Goal: Task Accomplishment & Management: Manage account settings

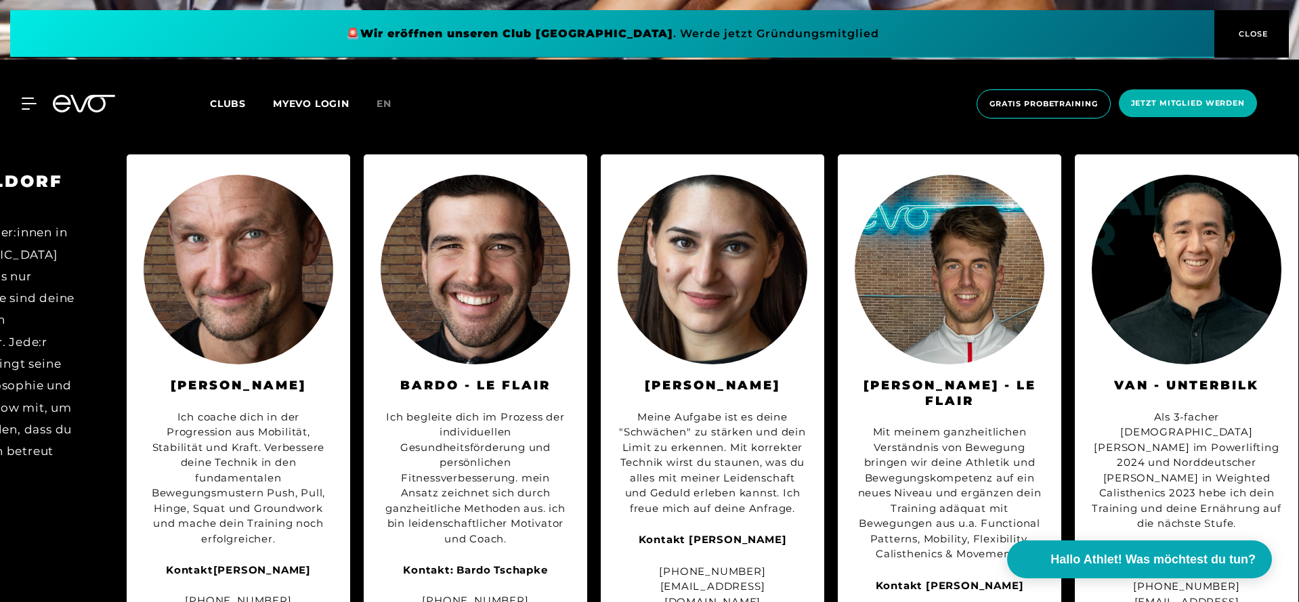
scroll to position [0, 110]
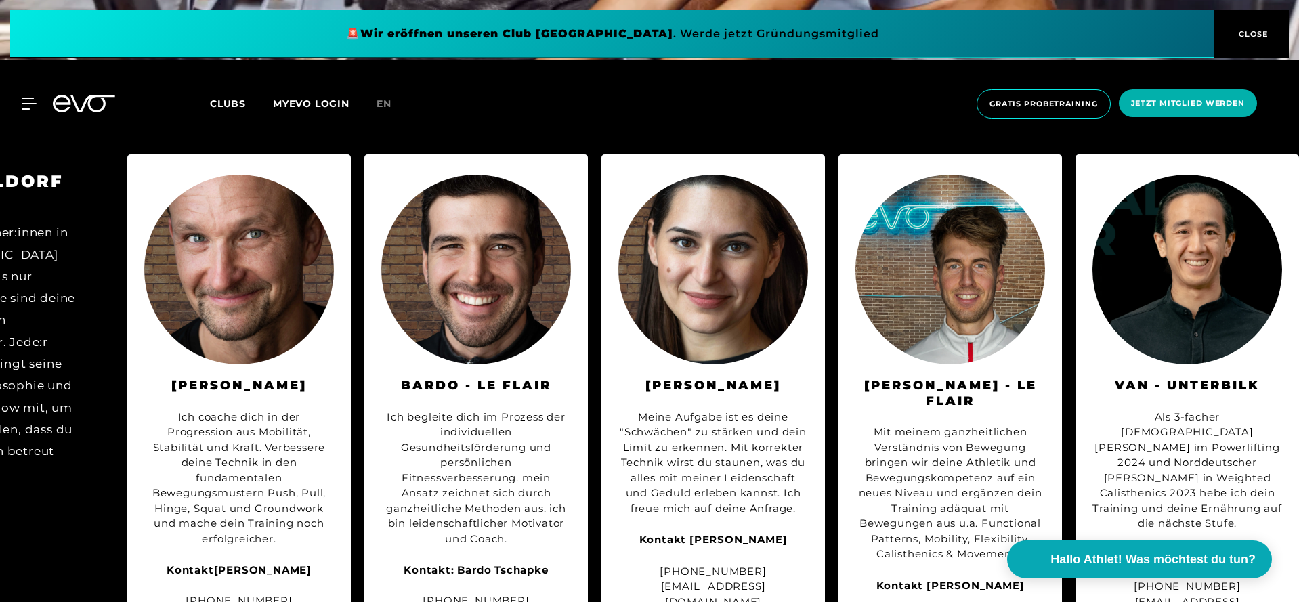
click at [440, 314] on img at bounding box center [476, 270] width 190 height 190
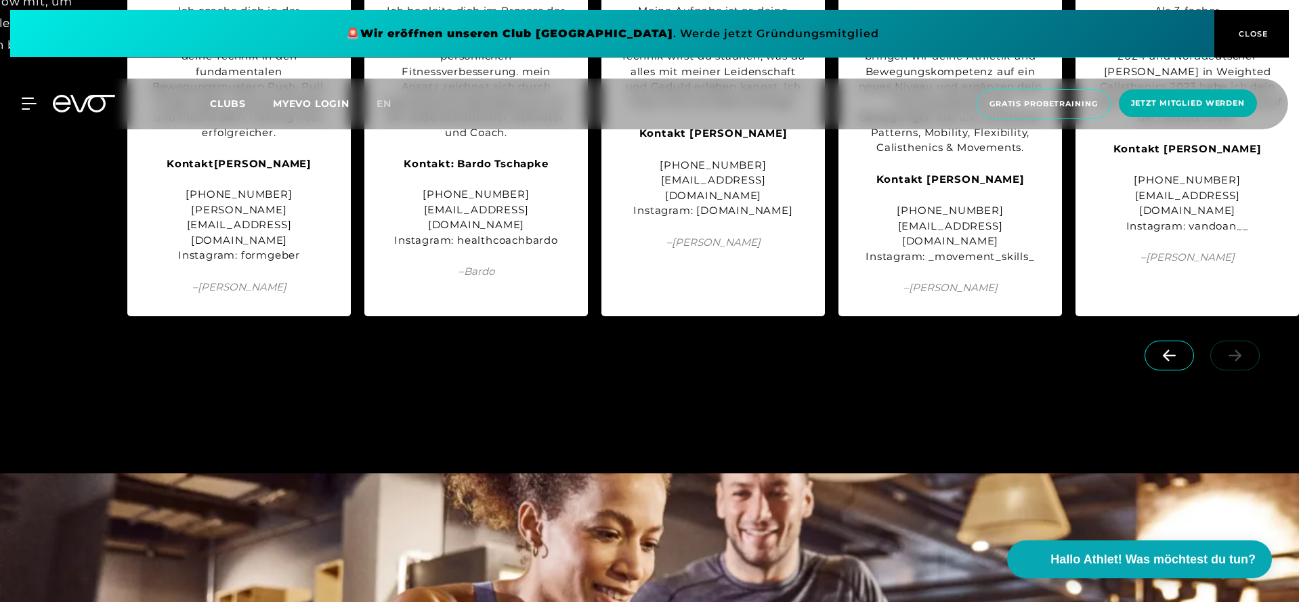
scroll to position [4410, 0]
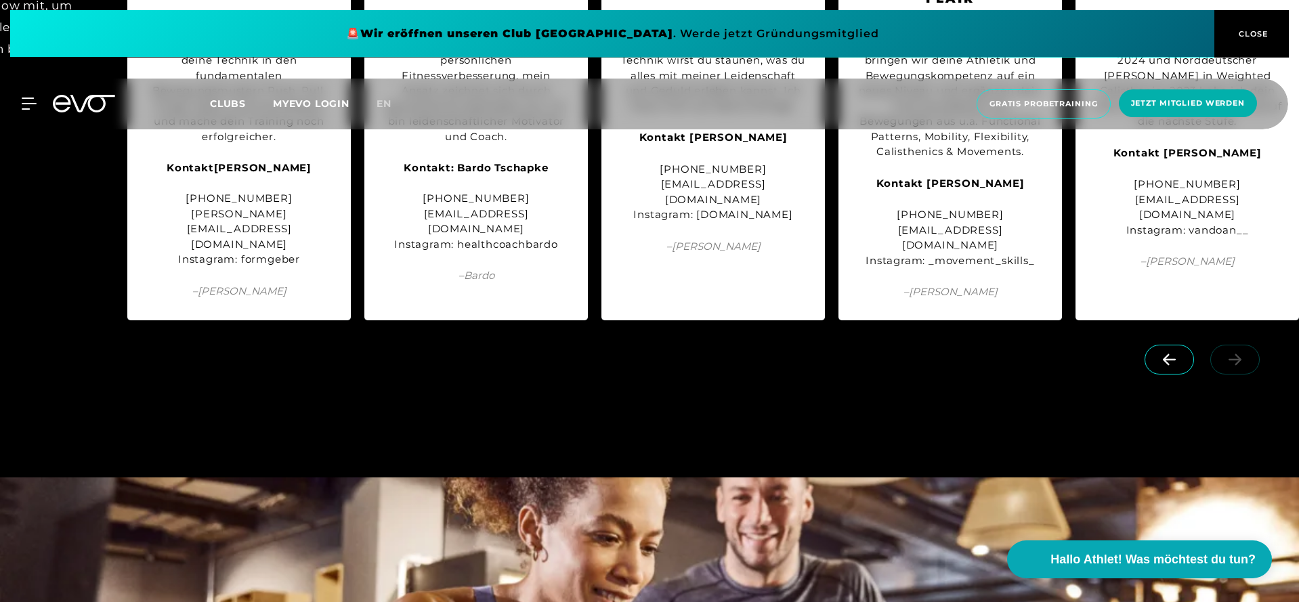
click at [1174, 354] on icon at bounding box center [1170, 360] width 24 height 12
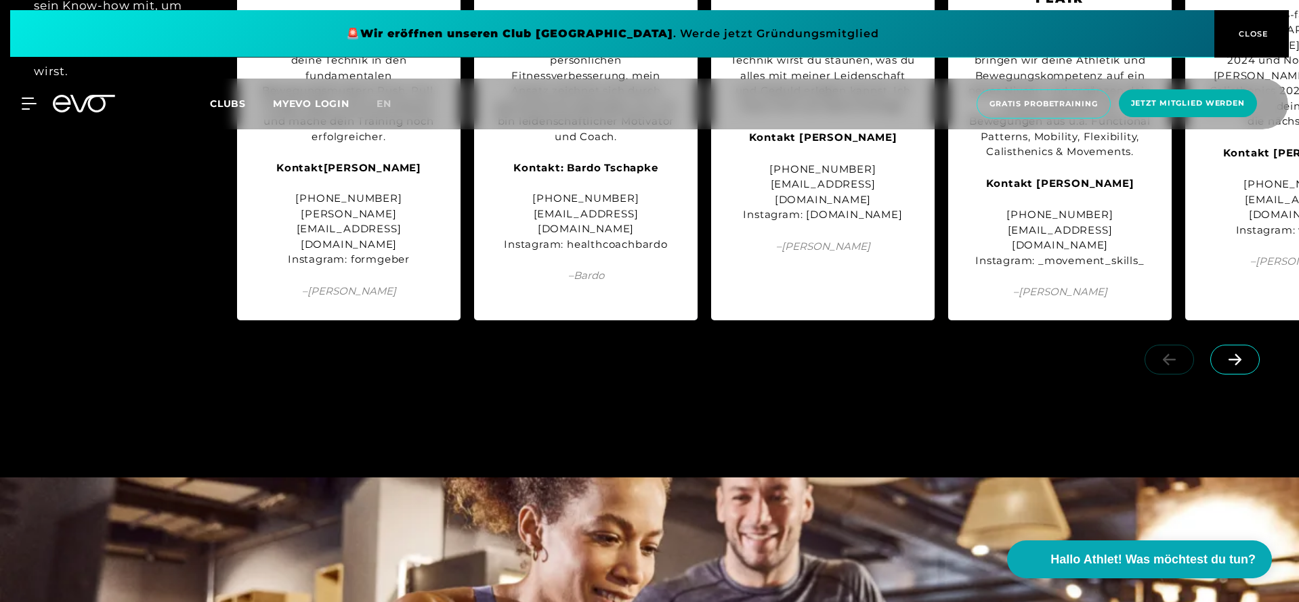
click at [1174, 334] on div at bounding box center [1205, 372] width 188 height 76
click at [1237, 354] on icon at bounding box center [1235, 360] width 24 height 12
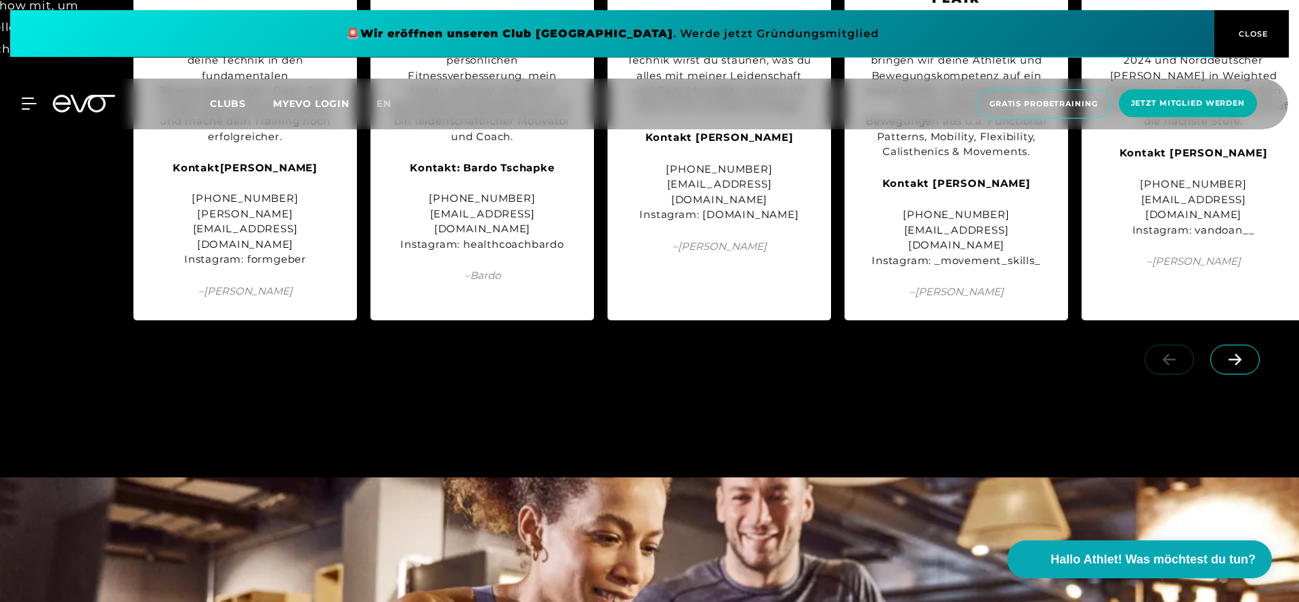
click at [1237, 354] on icon at bounding box center [1235, 360] width 24 height 12
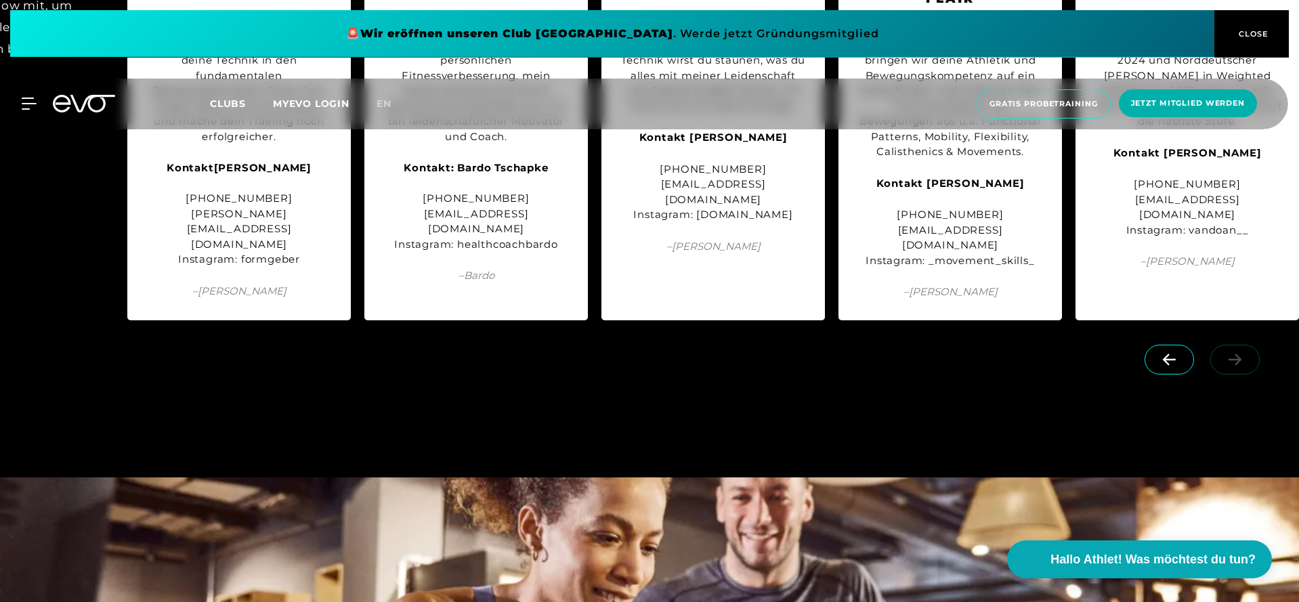
click at [1237, 346] on link at bounding box center [1238, 352] width 55 height 13
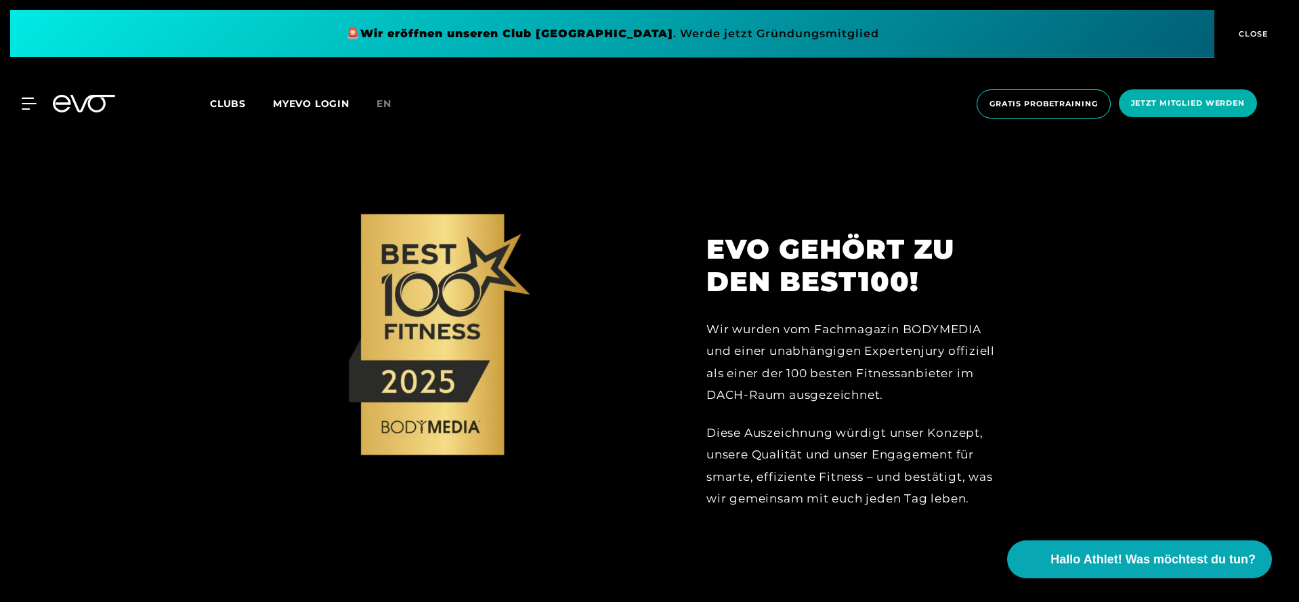
scroll to position [2444, 0]
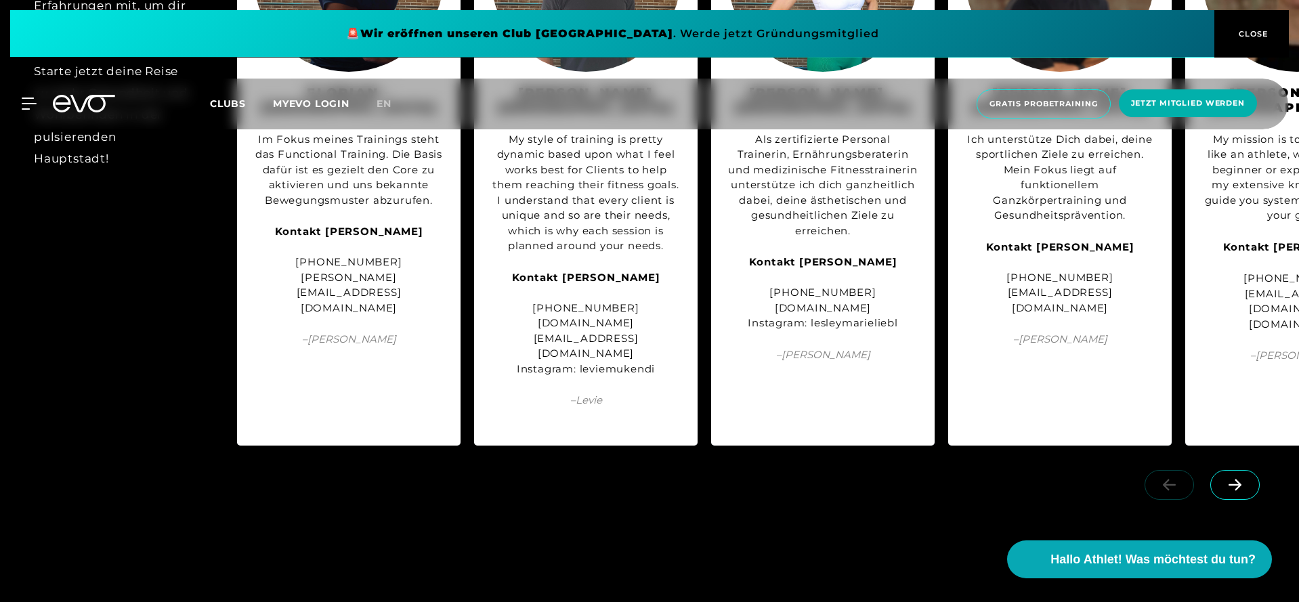
scroll to position [1721, 0]
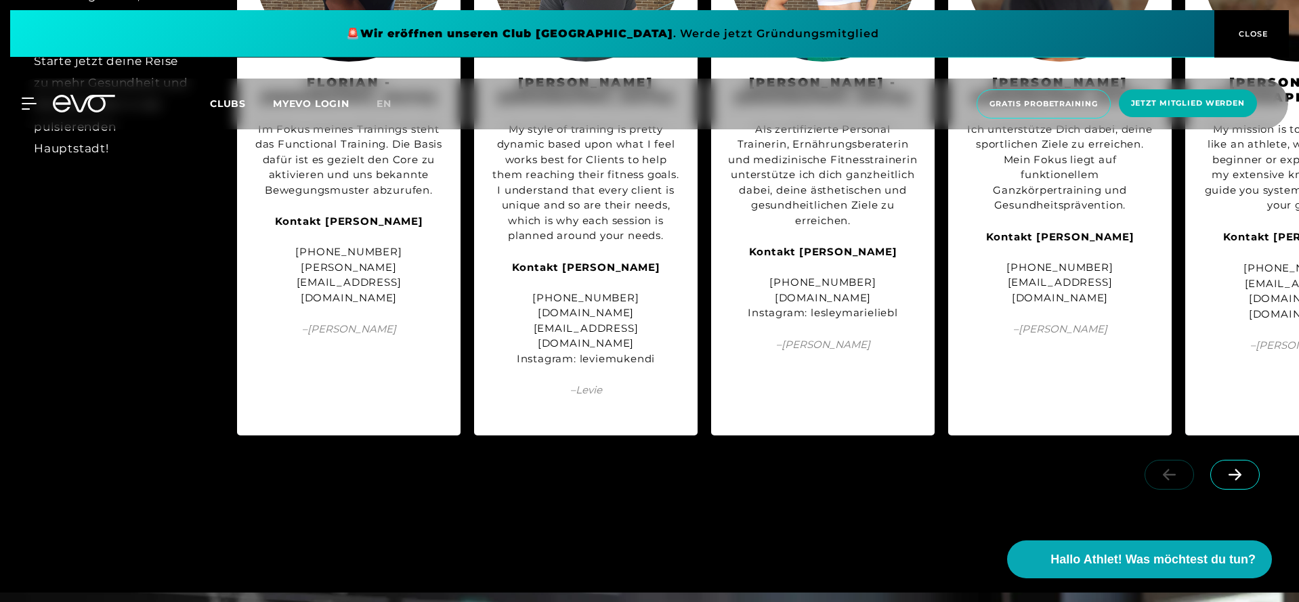
click at [1232, 469] on icon at bounding box center [1235, 475] width 13 height 12
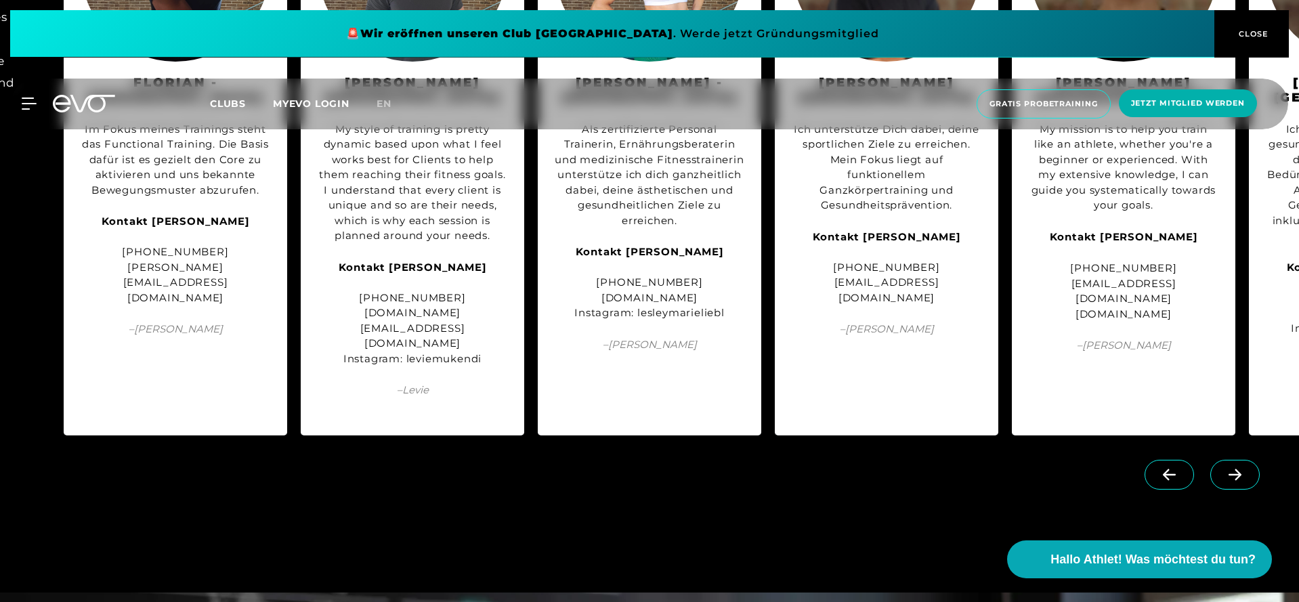
click at [1232, 469] on icon at bounding box center [1235, 475] width 13 height 12
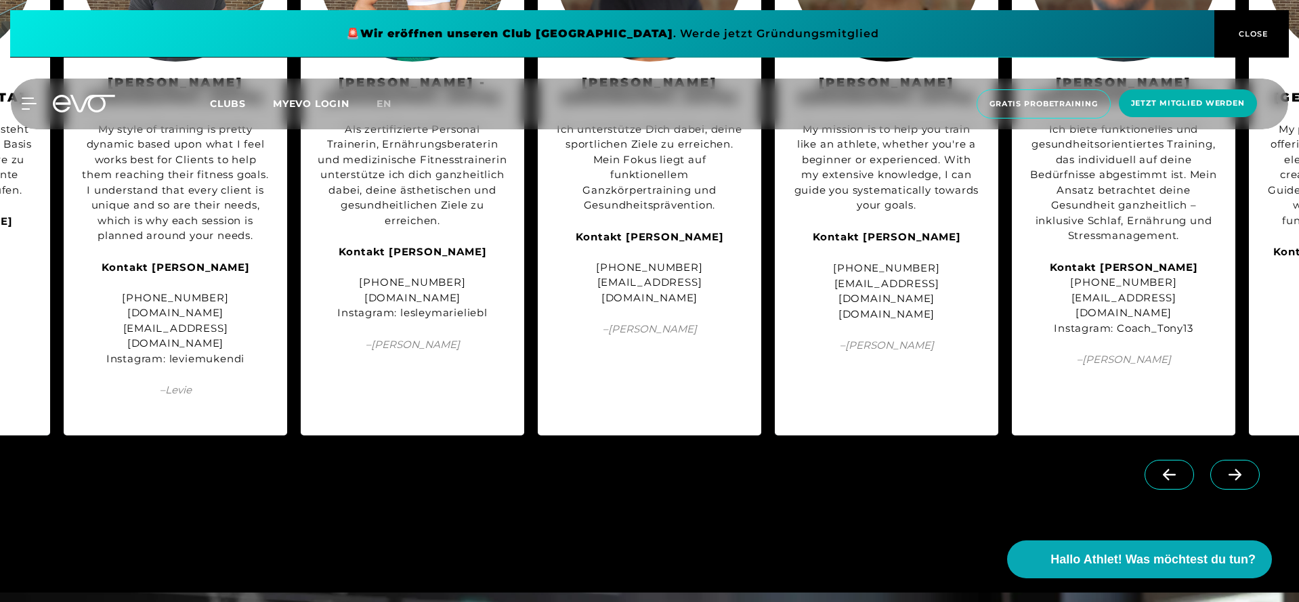
click at [1232, 469] on icon at bounding box center [1235, 475] width 13 height 12
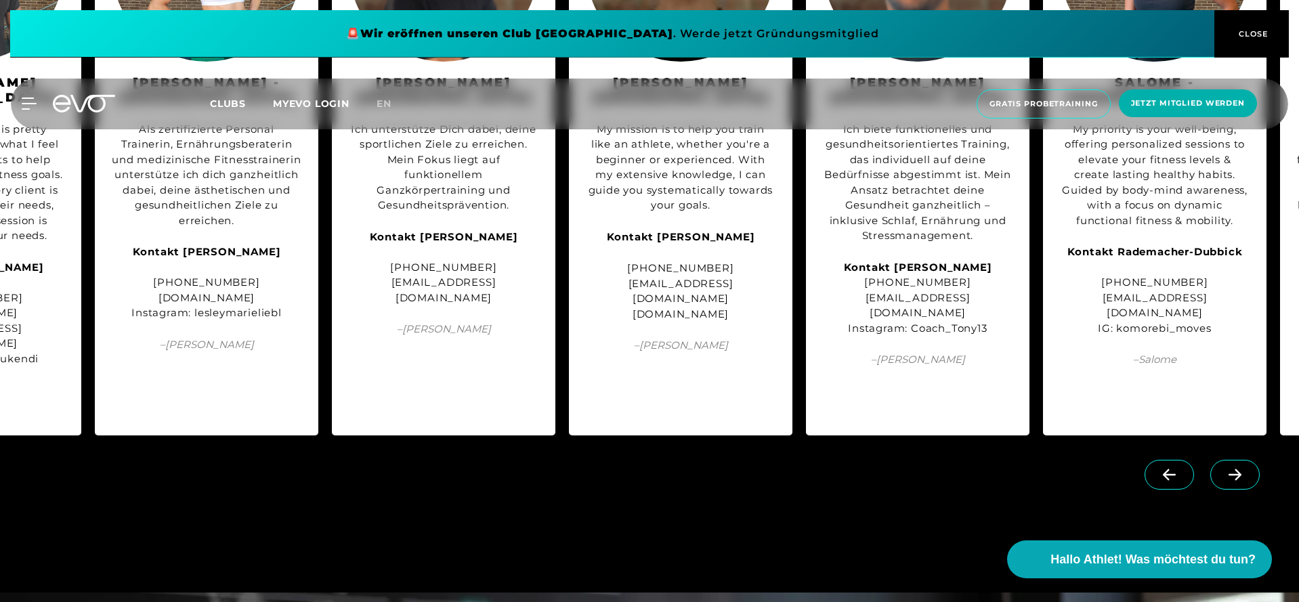
scroll to position [0, 648]
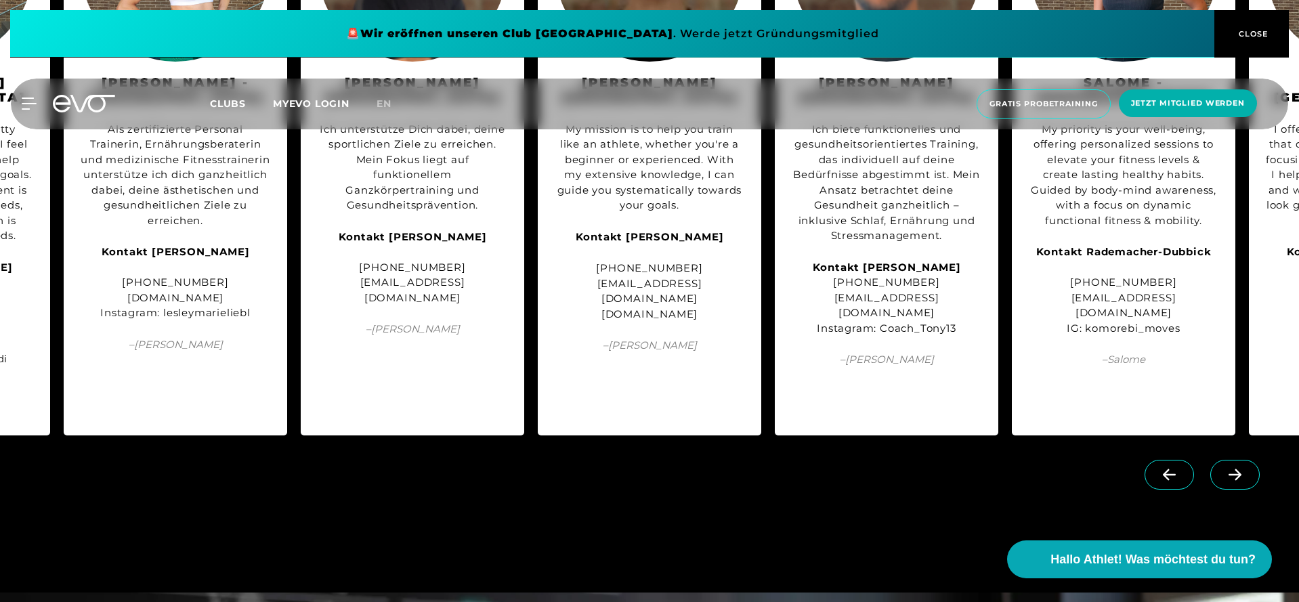
click at [1232, 469] on icon at bounding box center [1235, 475] width 13 height 12
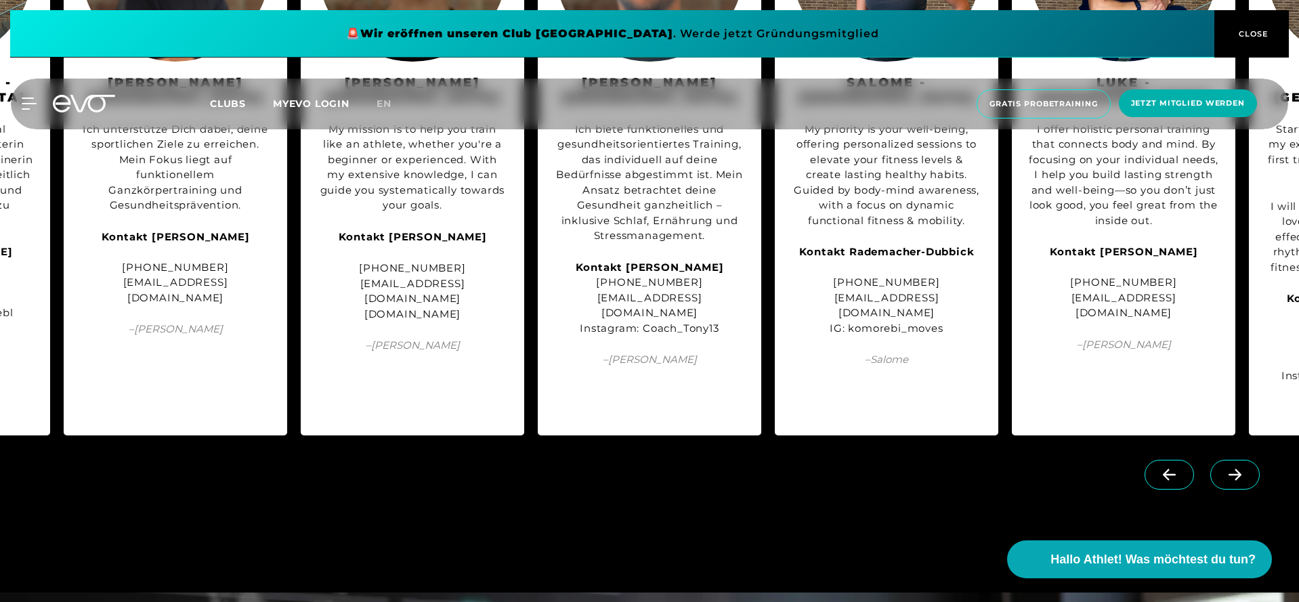
click at [1232, 469] on icon at bounding box center [1235, 475] width 13 height 12
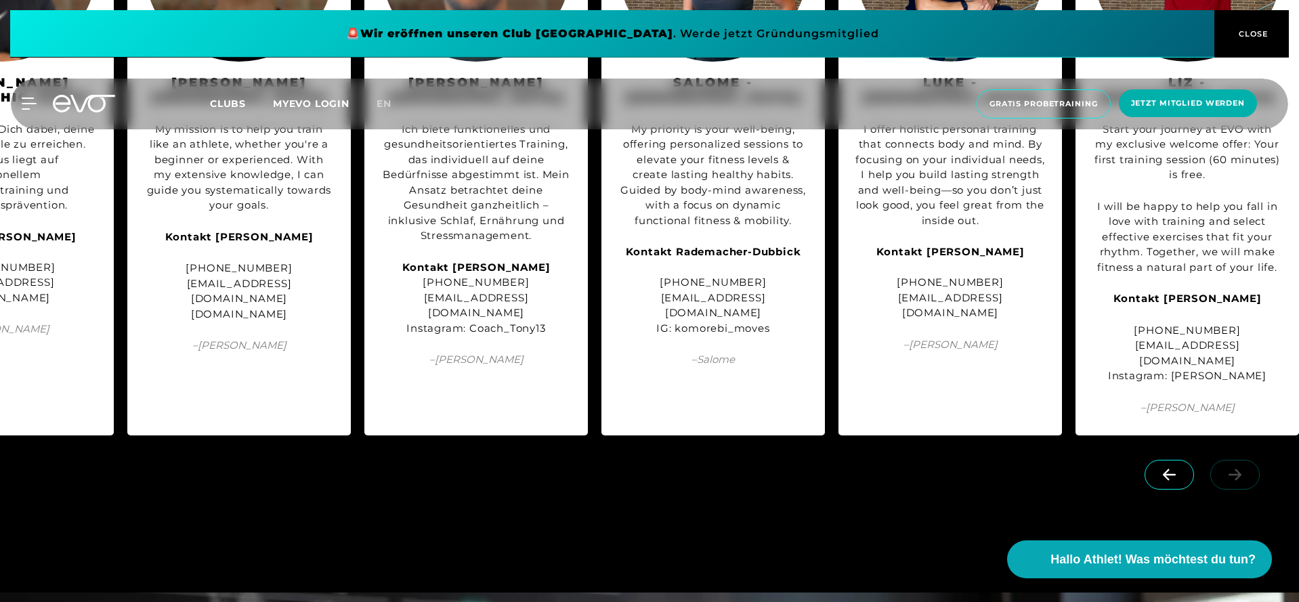
click at [1232, 454] on div at bounding box center [1205, 487] width 188 height 76
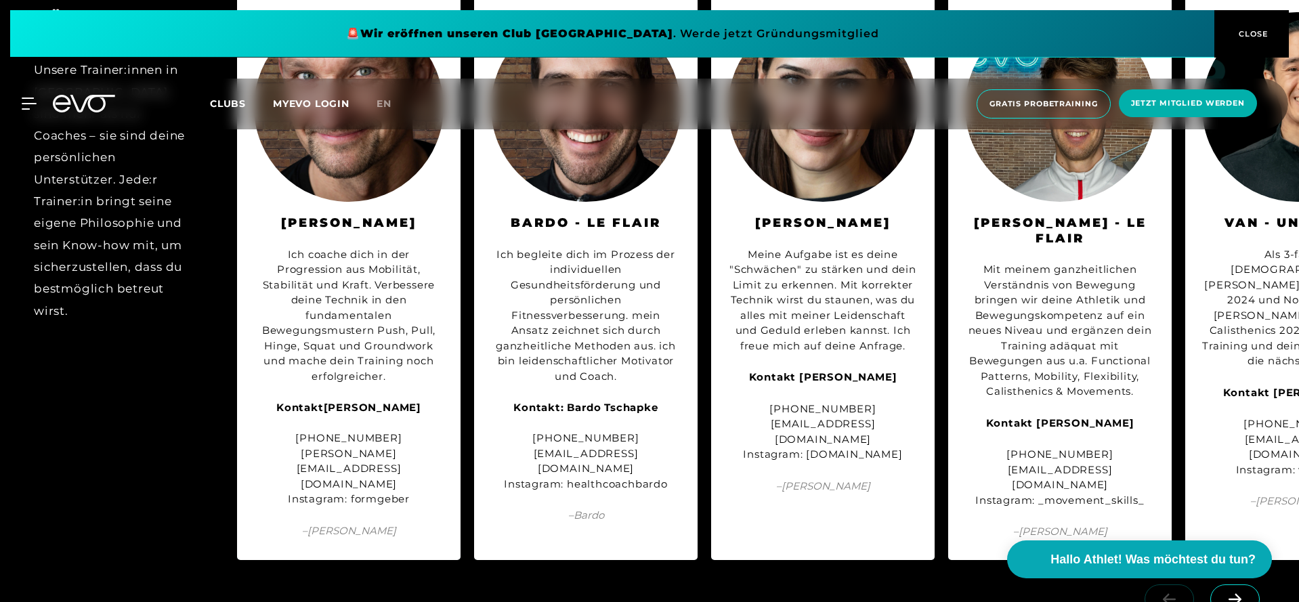
scroll to position [4183, 0]
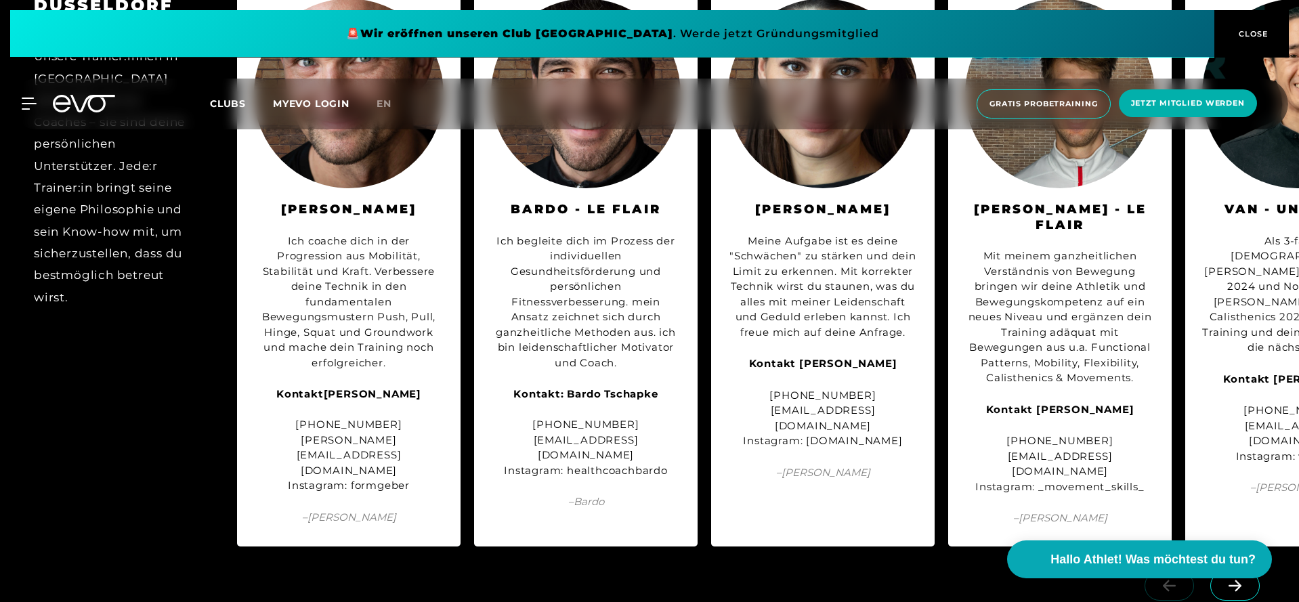
click at [1229, 580] on icon at bounding box center [1235, 586] width 24 height 12
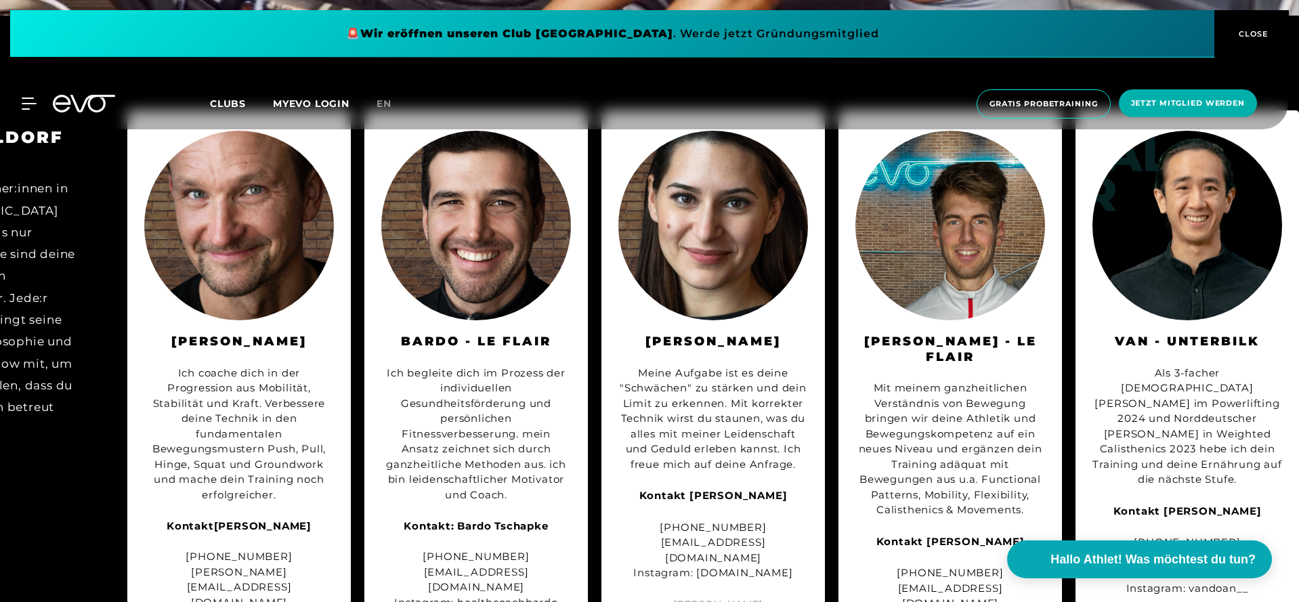
scroll to position [3983, 0]
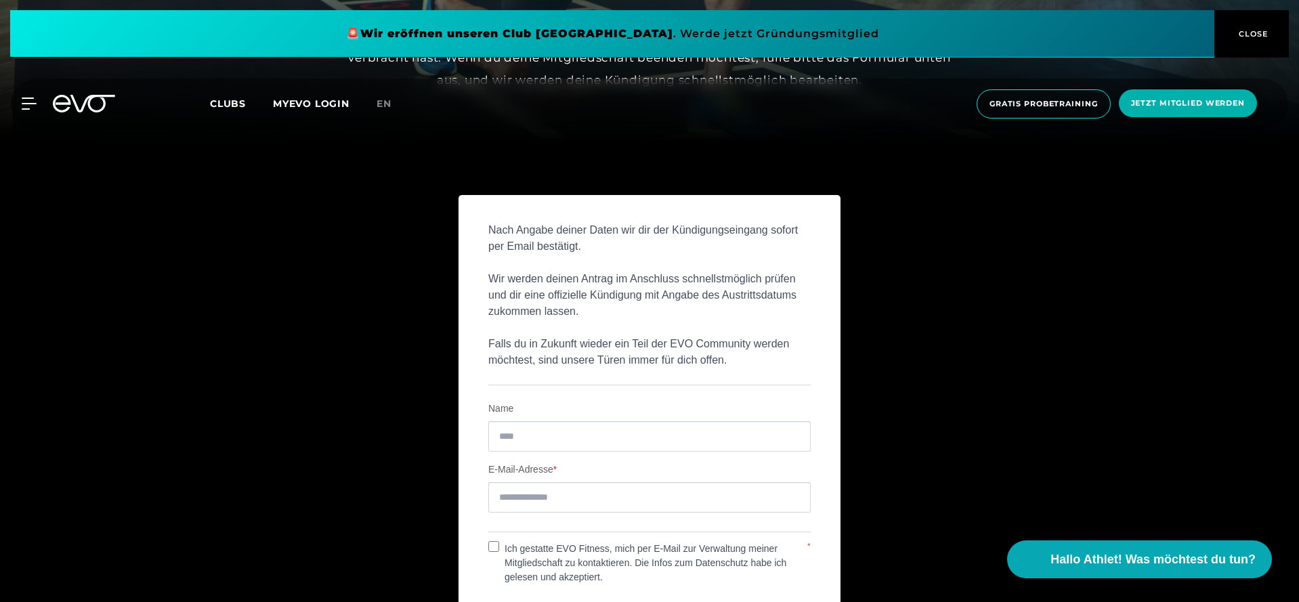
scroll to position [460, 0]
